Goal: Check status

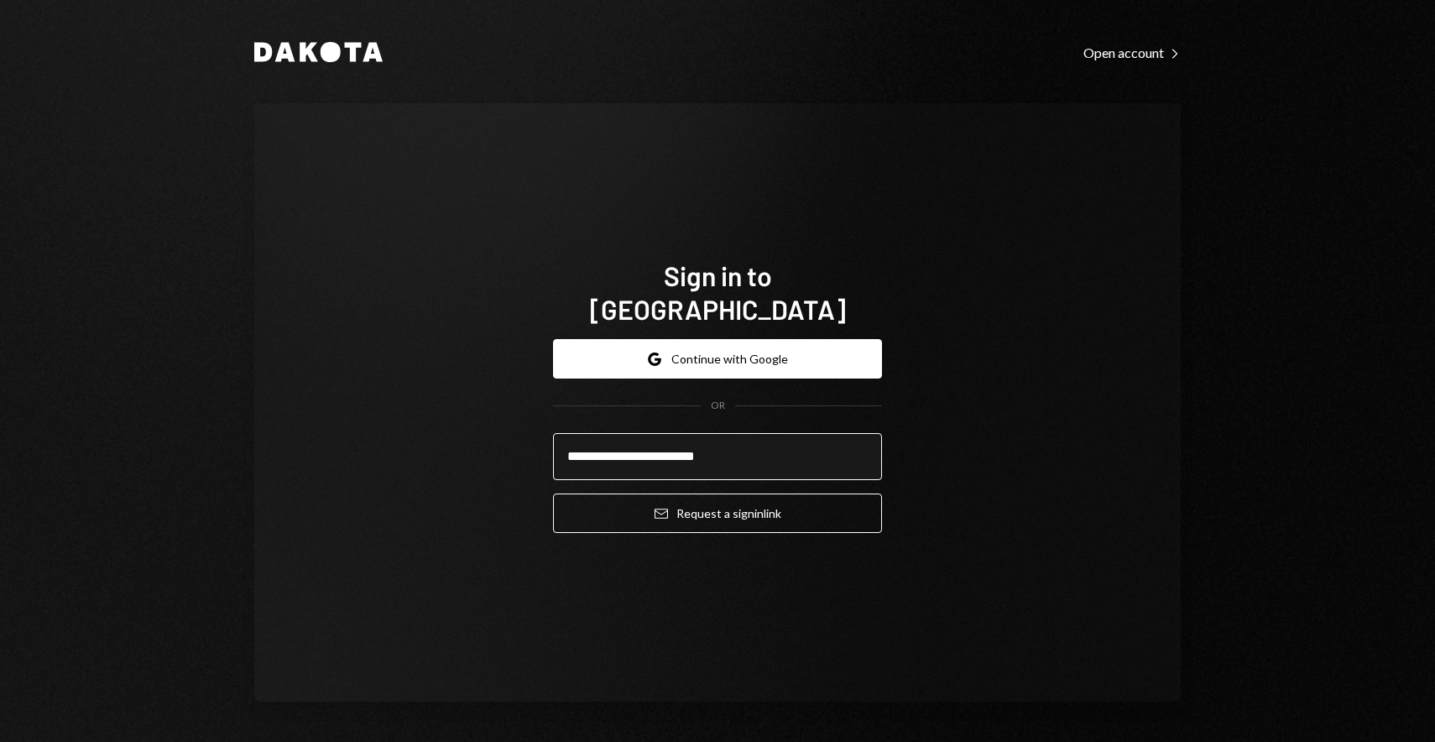
type input "**********"
click at [553, 493] on button "Email Request a sign in link" at bounding box center [717, 512] width 329 height 39
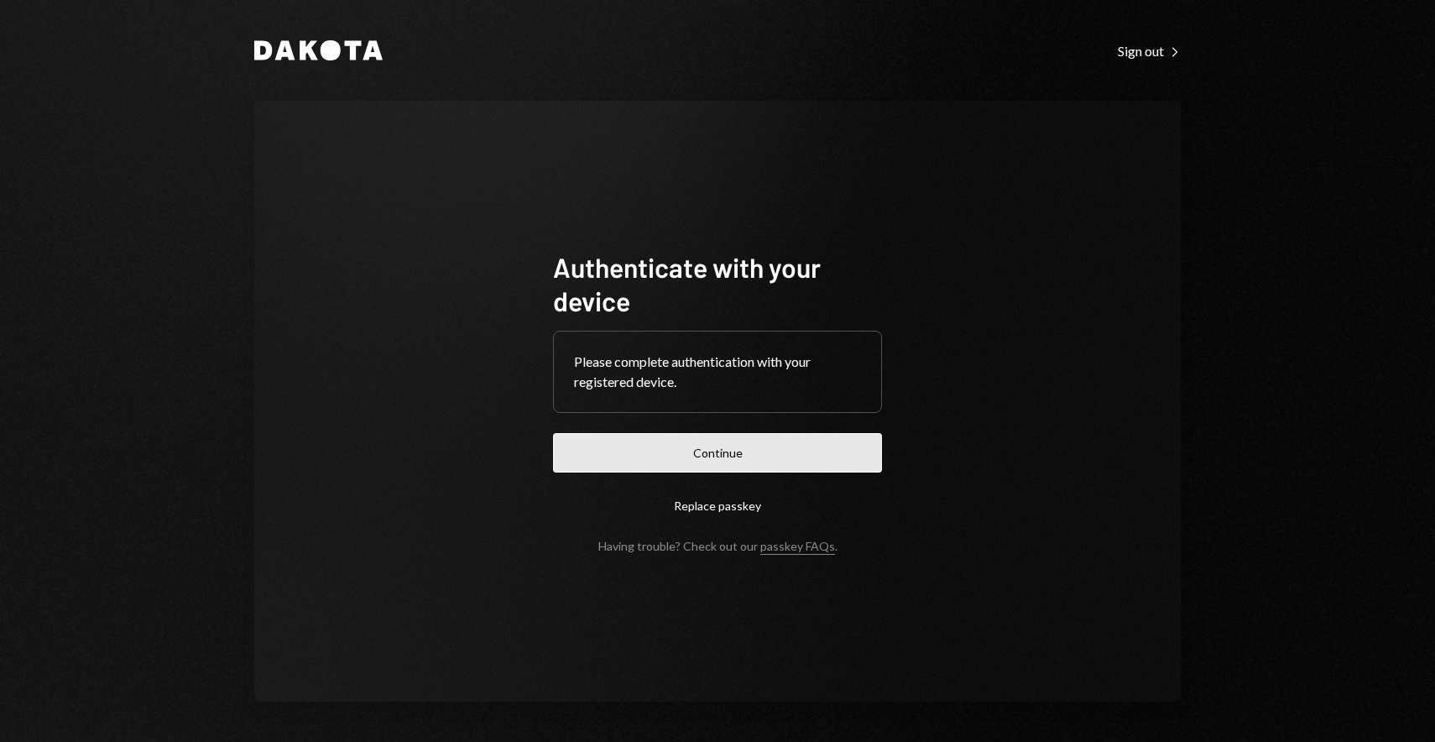
click at [702, 472] on button "Continue" at bounding box center [717, 452] width 329 height 39
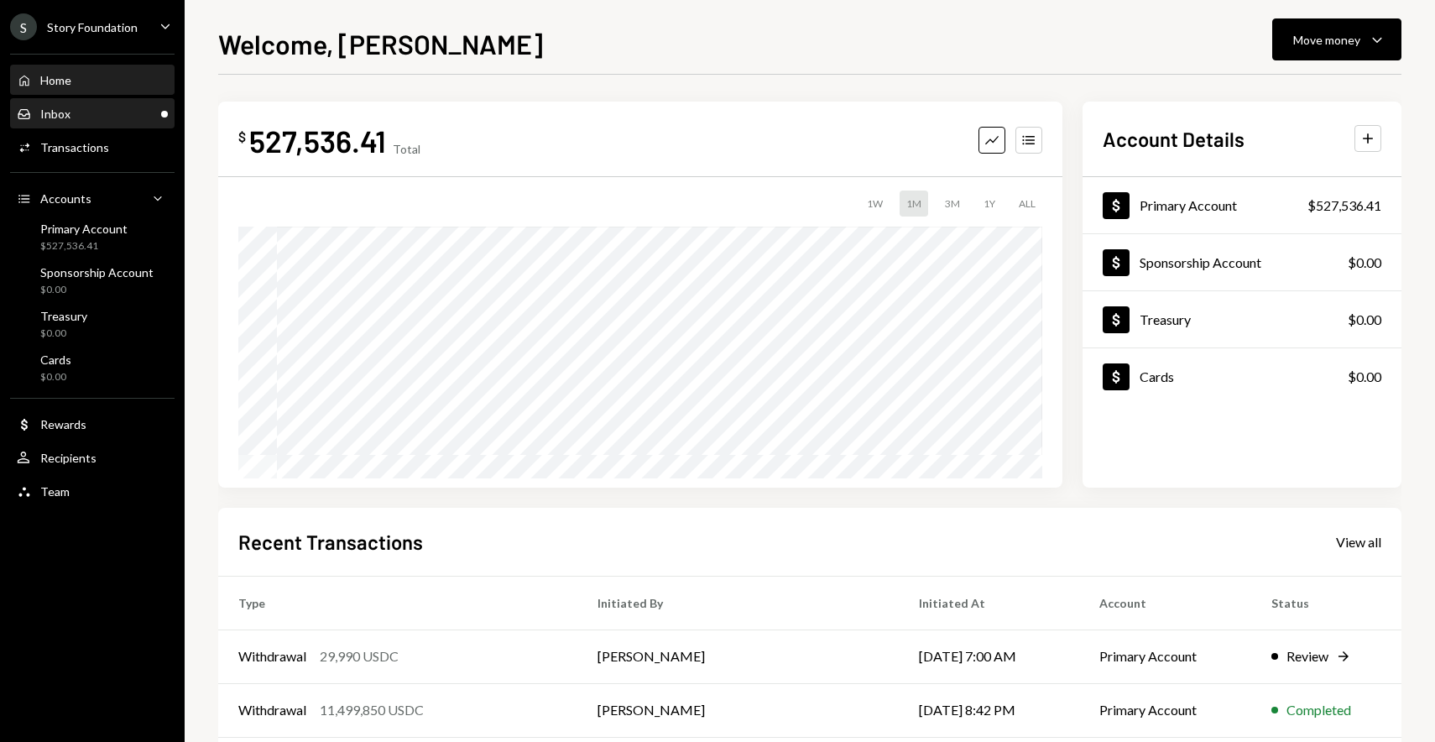
click at [107, 110] on div "Inbox Inbox" at bounding box center [92, 114] width 151 height 15
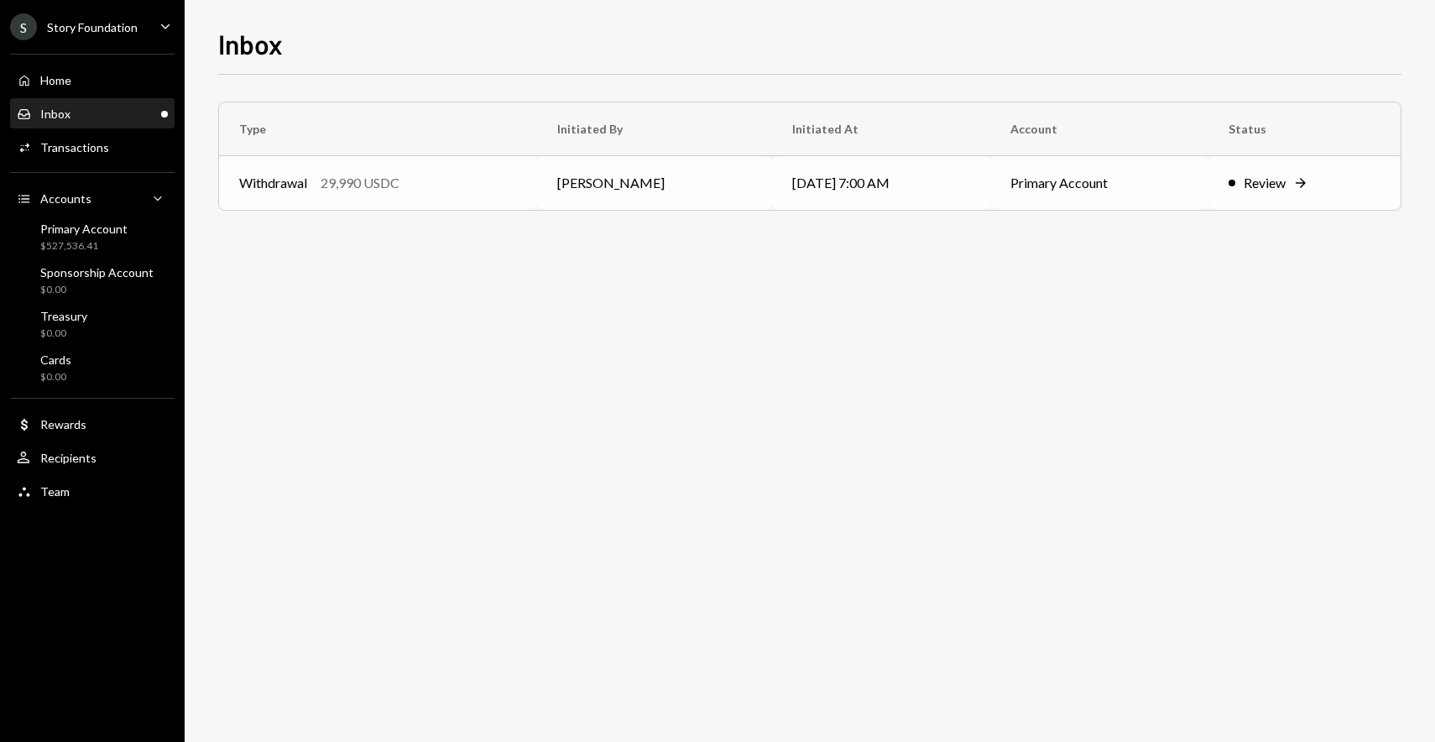
click at [441, 171] on td "Withdrawal 29,990 USDC" at bounding box center [378, 183] width 318 height 54
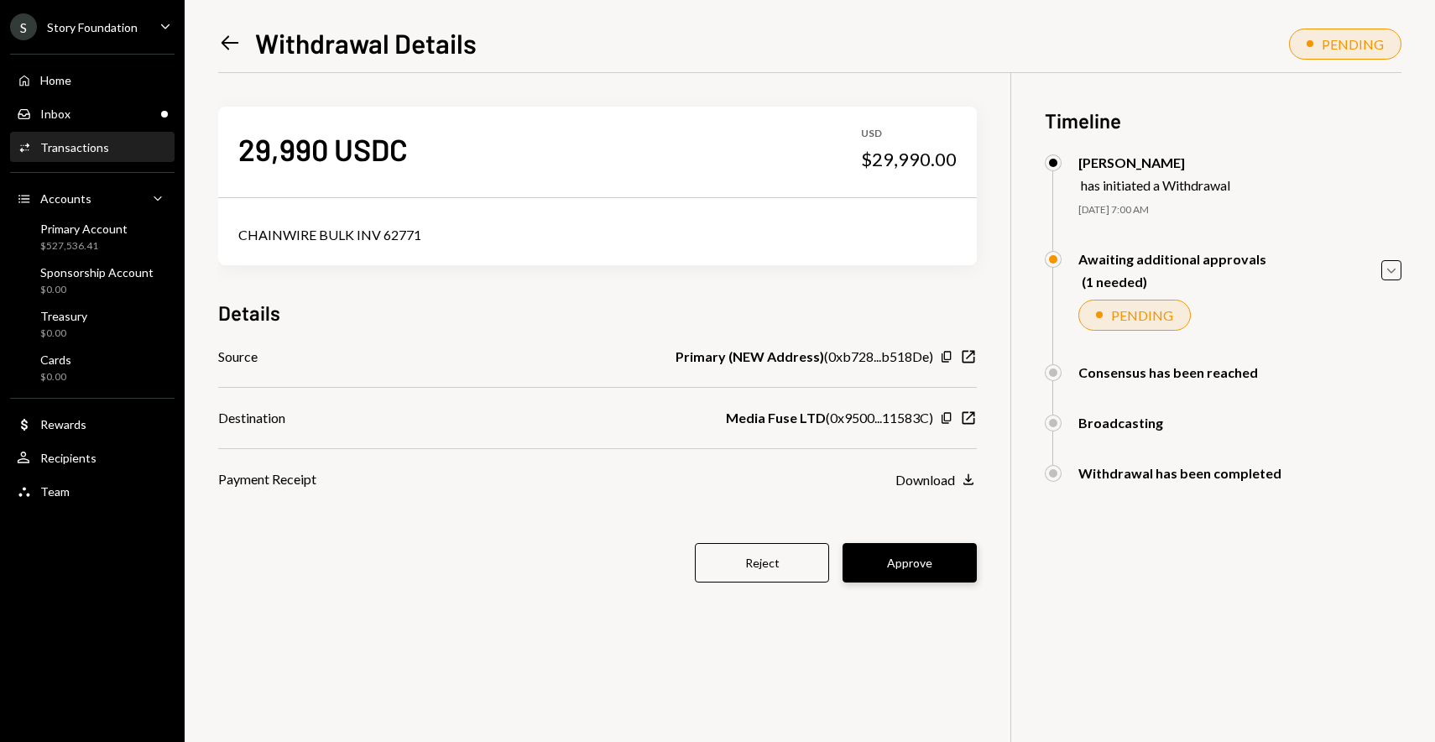
click at [879, 555] on button "Approve" at bounding box center [909, 562] width 134 height 39
